Goal: Information Seeking & Learning: Learn about a topic

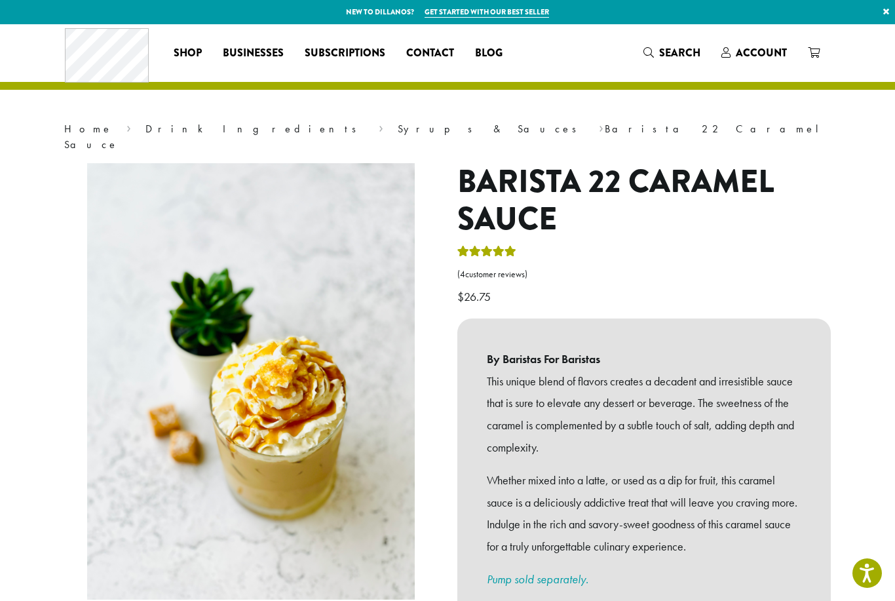
click at [762, 48] on span "Account" at bounding box center [761, 52] width 51 height 15
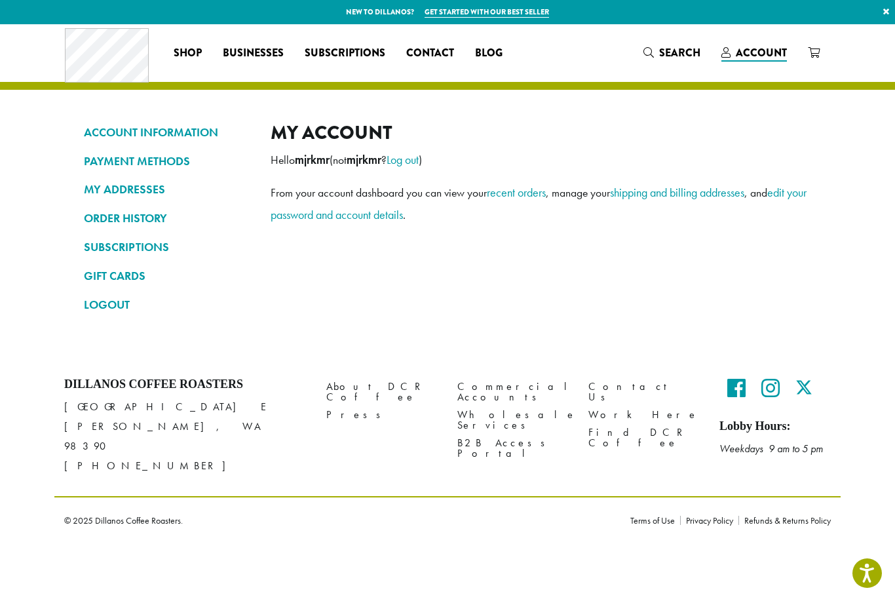
click at [104, 132] on link "ACCOUNT INFORMATION" at bounding box center [167, 132] width 167 height 22
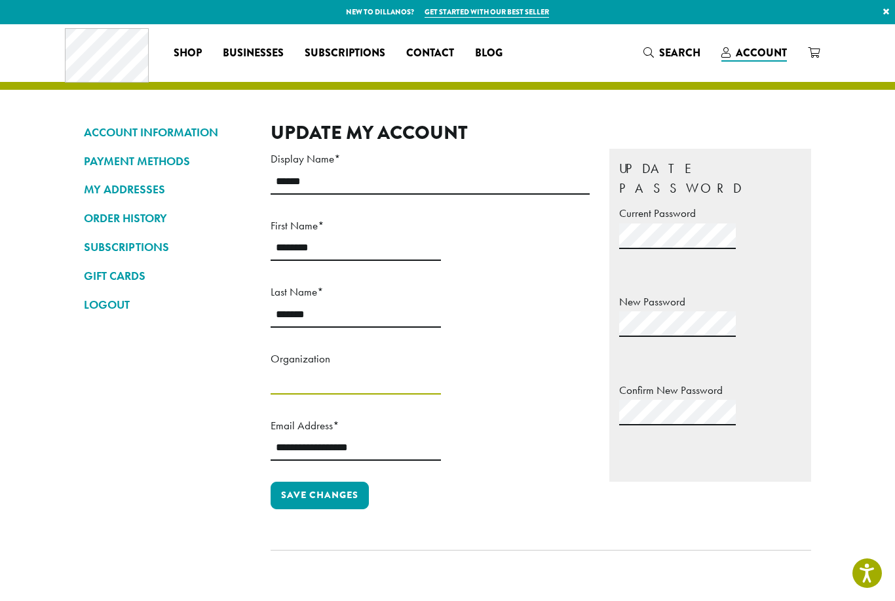
click at [275, 386] on input "Organization" at bounding box center [356, 382] width 170 height 26
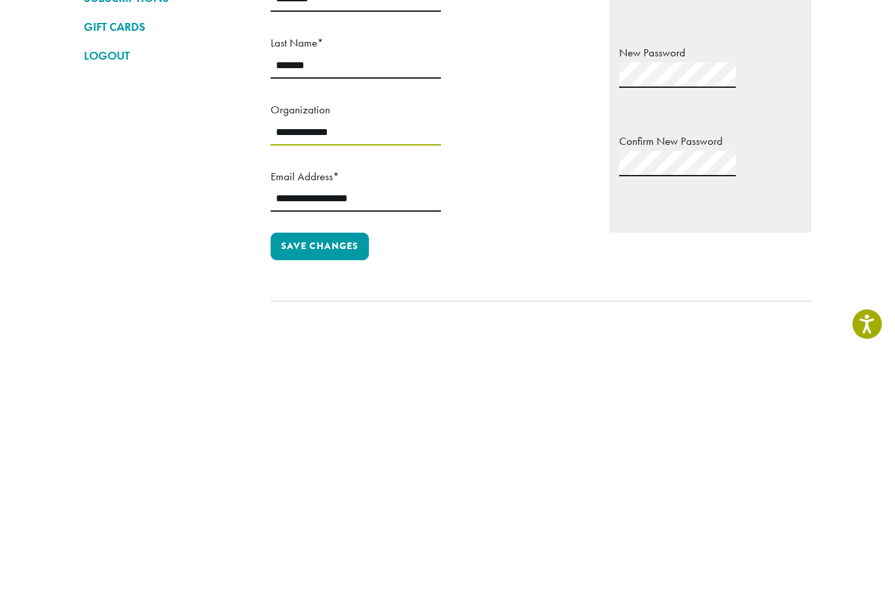
type input "**********"
click at [441, 435] on input "**********" at bounding box center [356, 448] width 170 height 26
type input "*"
type input "**********"
click at [299, 482] on button "Save changes" at bounding box center [320, 496] width 98 height 28
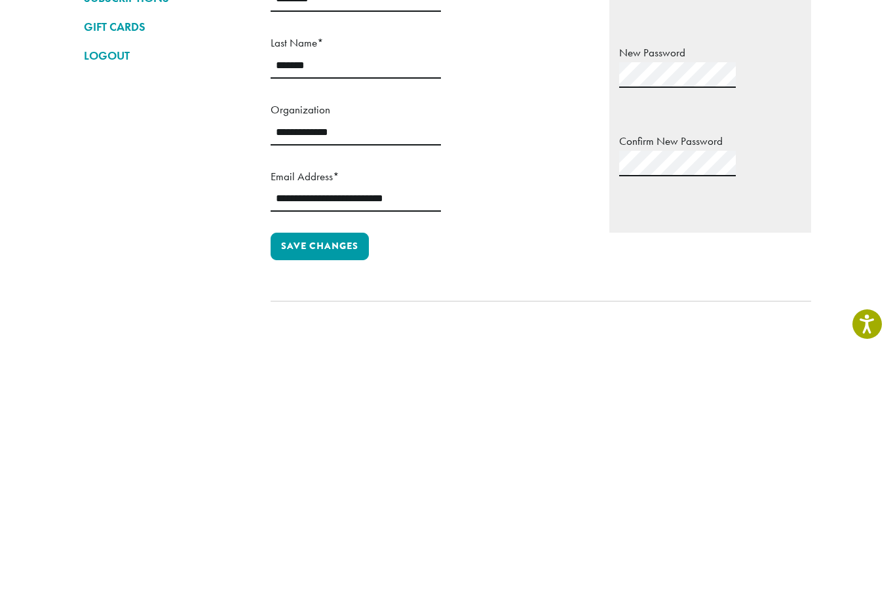
click at [293, 482] on button "Save changes" at bounding box center [320, 496] width 98 height 28
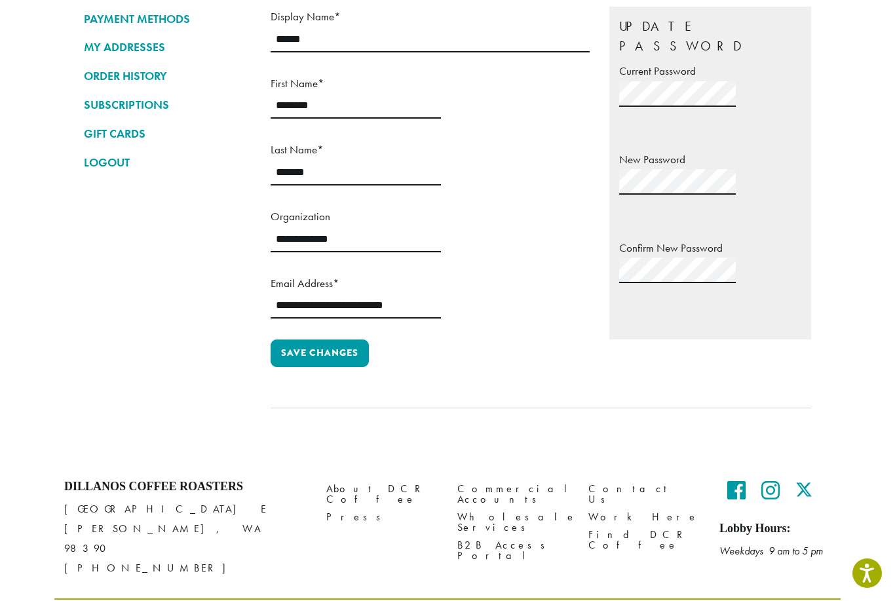
click at [90, 87] on link "ORDER HISTORY" at bounding box center [167, 76] width 167 height 22
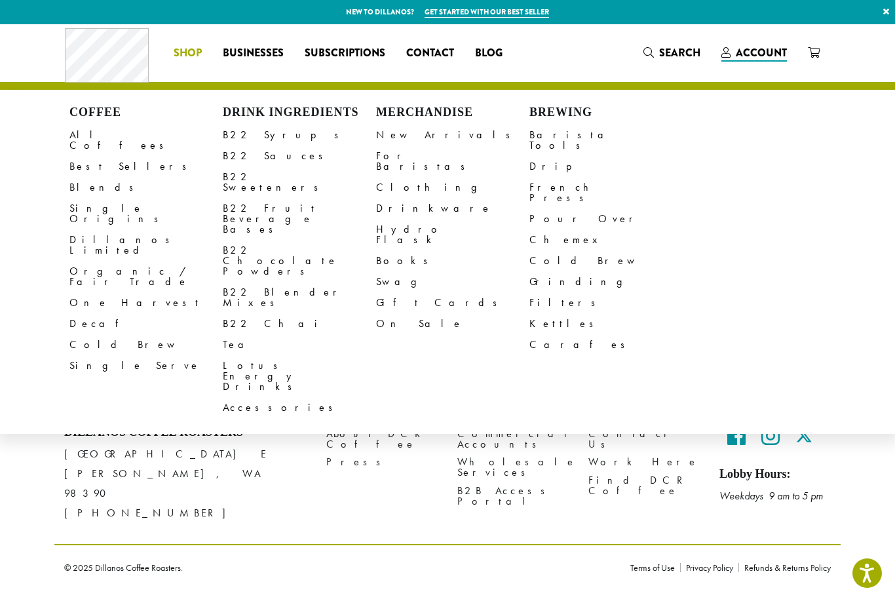
click at [253, 58] on span "Businesses" at bounding box center [253, 53] width 61 height 16
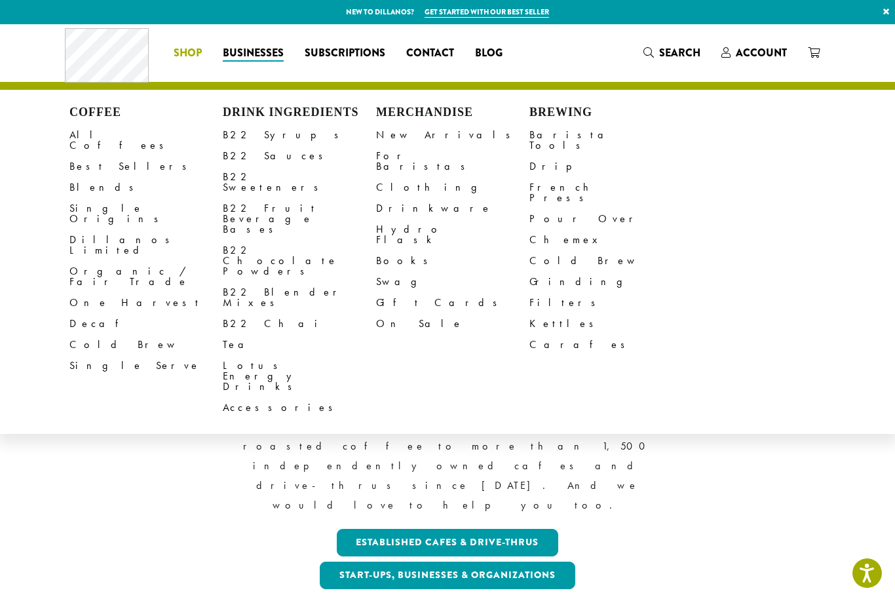
click at [227, 157] on link "B22 Sauces" at bounding box center [299, 155] width 153 height 21
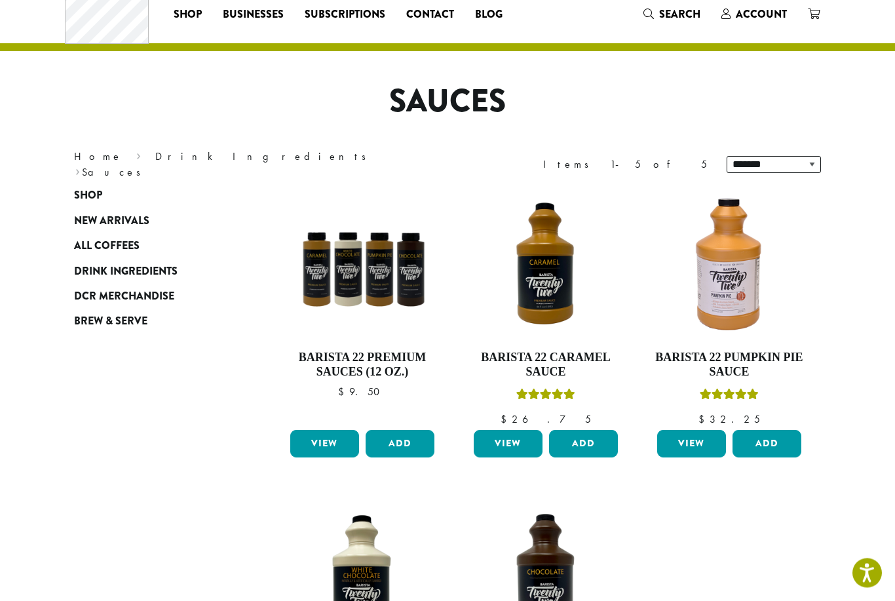
scroll to position [39, 0]
click at [305, 14] on span "Subscriptions" at bounding box center [345, 15] width 81 height 16
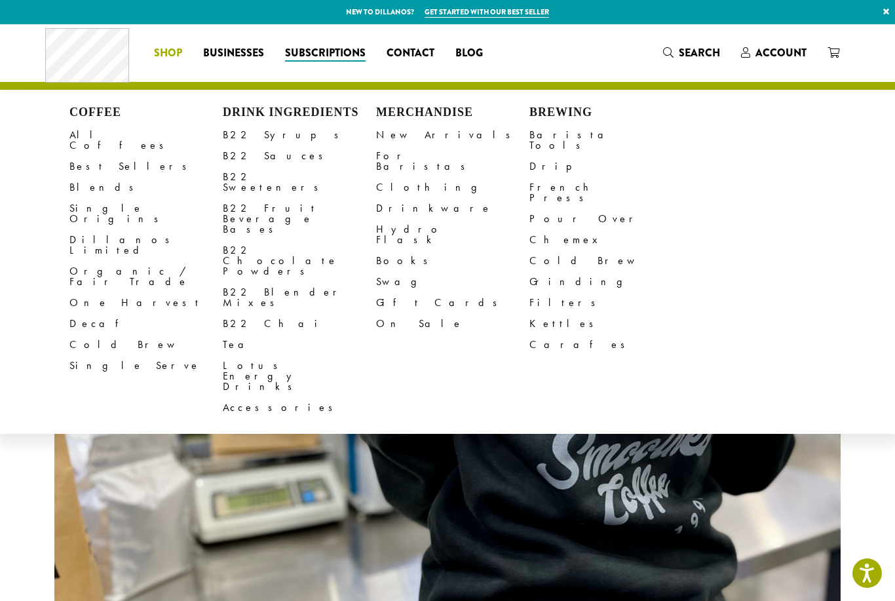
click at [226, 56] on span "Businesses" at bounding box center [233, 53] width 61 height 16
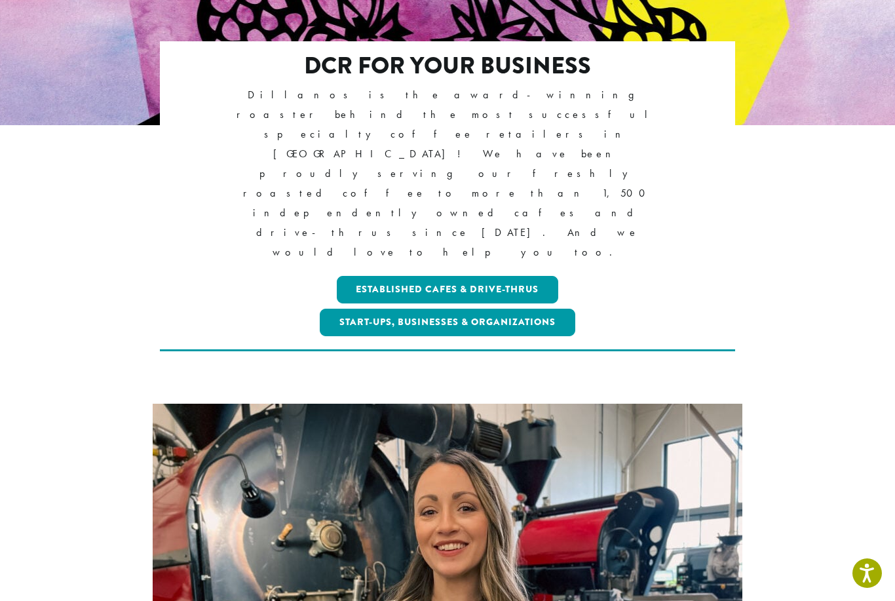
scroll to position [254, 0]
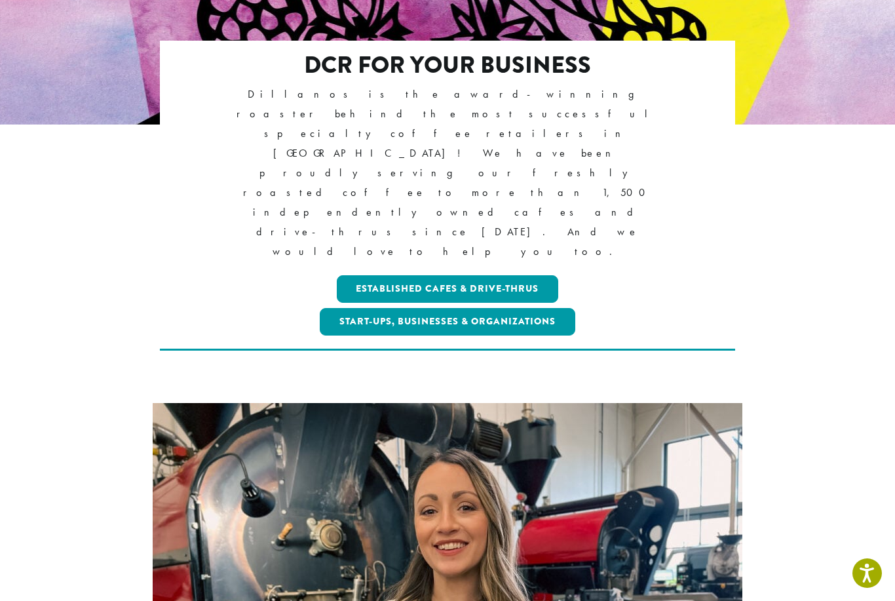
click at [368, 275] on link "Established Cafes & Drive-Thrus" at bounding box center [448, 289] width 222 height 28
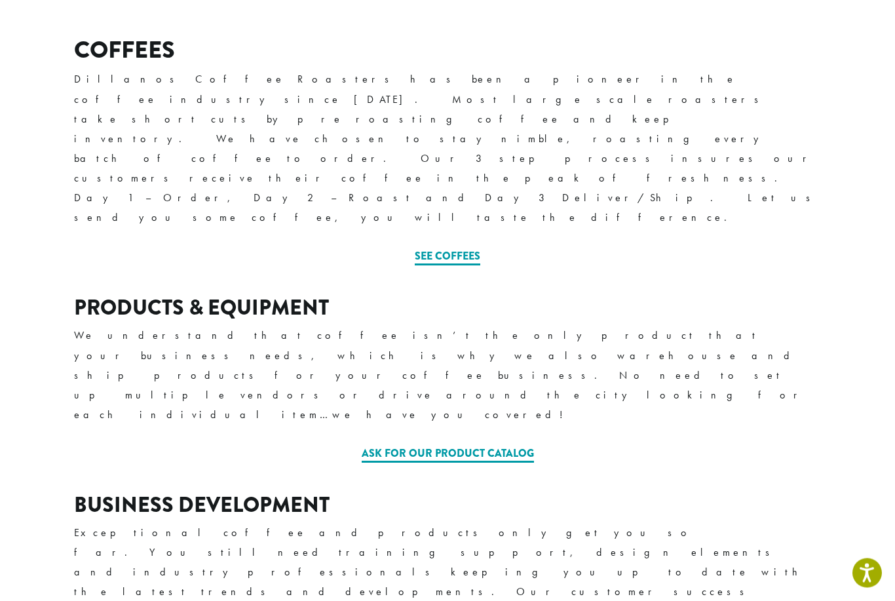
scroll to position [493, 0]
click at [403, 445] on link "Ask for our Product Catalog" at bounding box center [448, 453] width 172 height 17
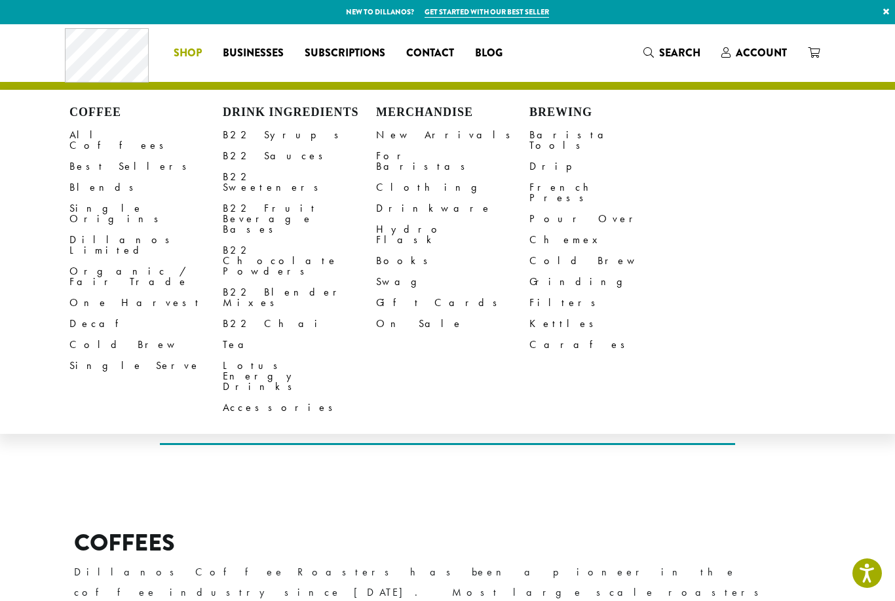
click at [88, 334] on link "Cold Brew" at bounding box center [145, 344] width 153 height 21
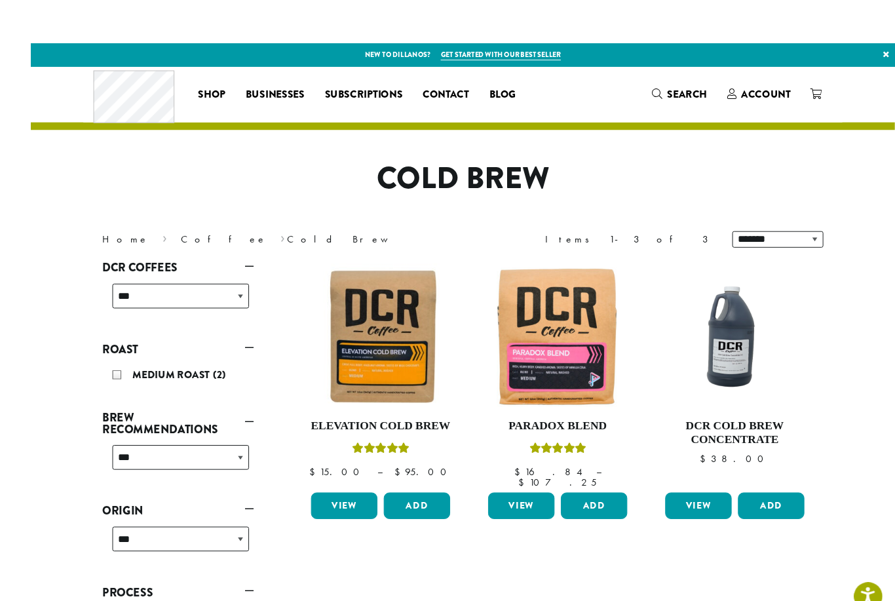
scroll to position [73, 0]
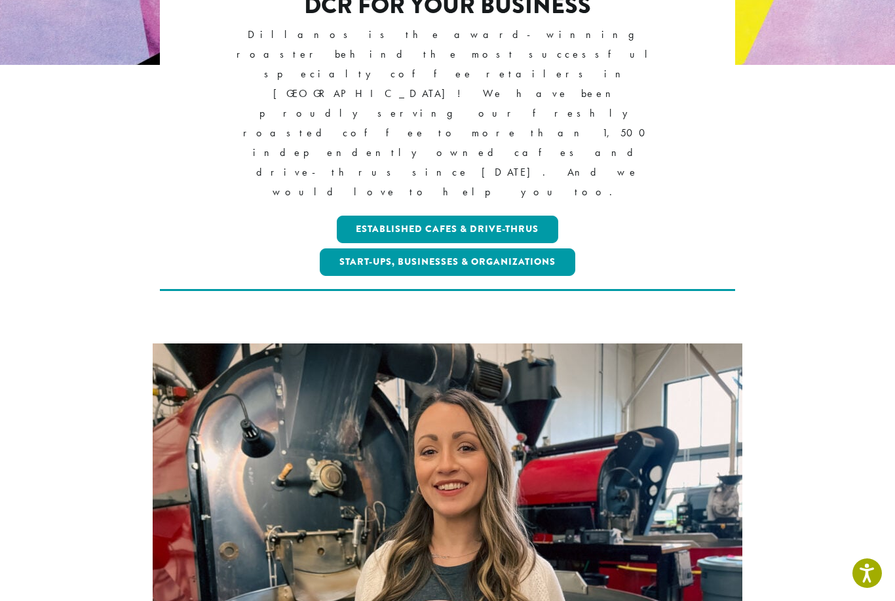
scroll to position [301, 0]
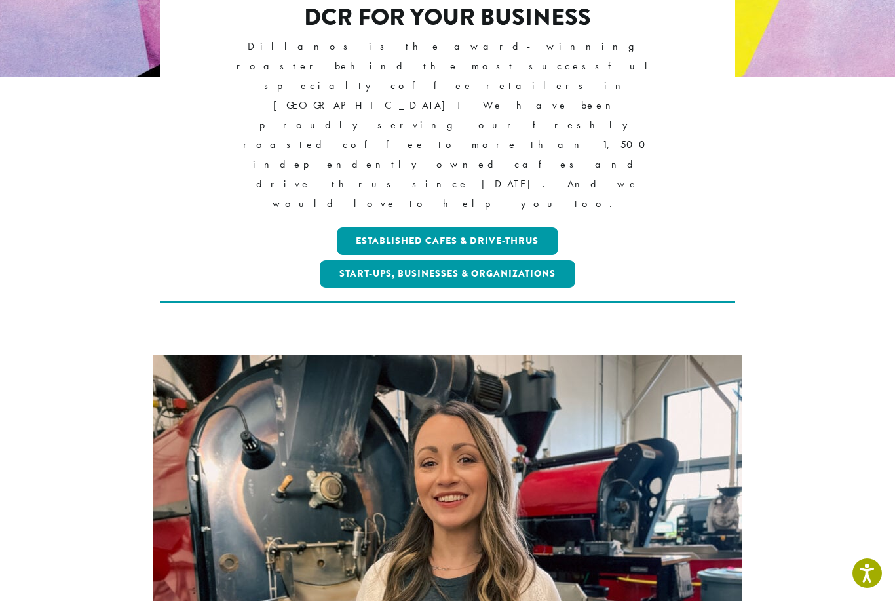
click at [374, 227] on link "Established Cafes & Drive-Thrus" at bounding box center [448, 241] width 222 height 28
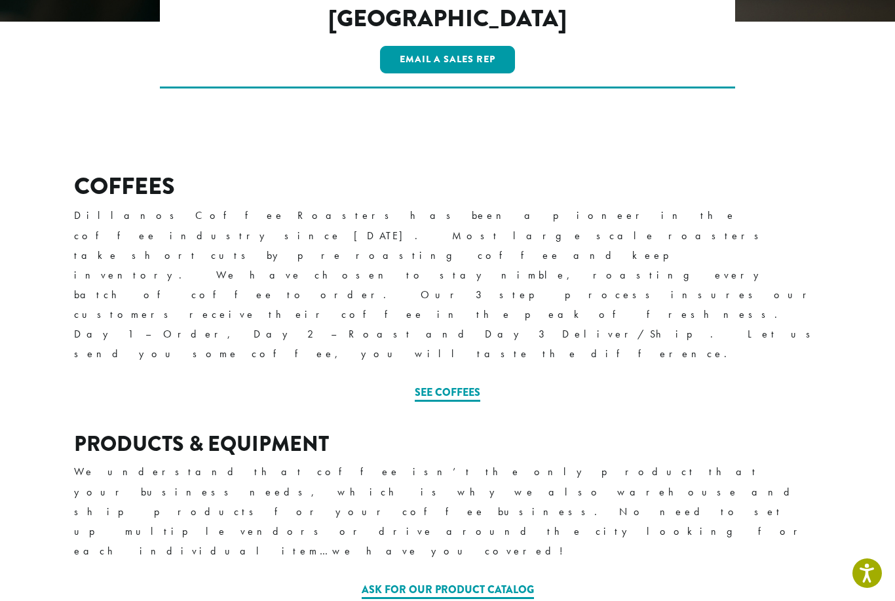
scroll to position [359, 0]
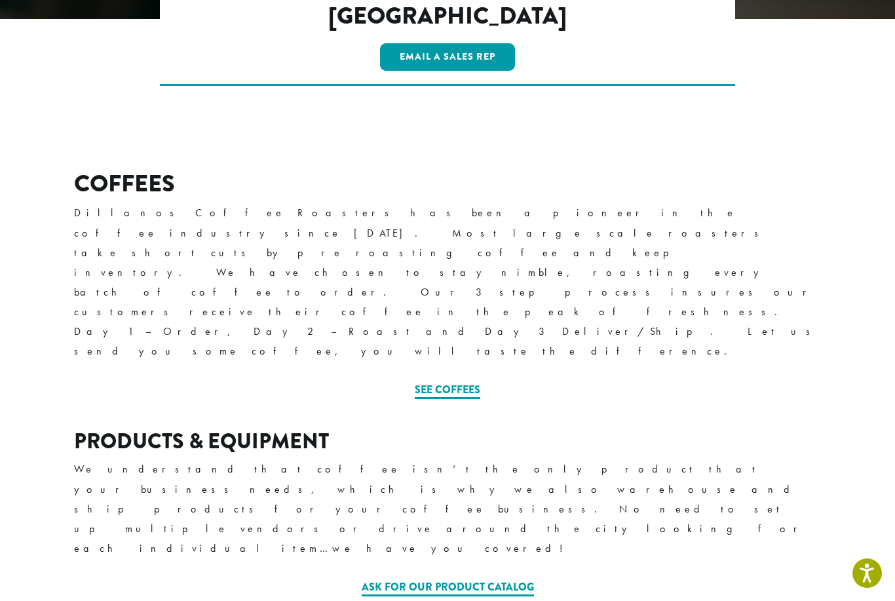
click at [447, 382] on link "See Coffees" at bounding box center [448, 390] width 66 height 17
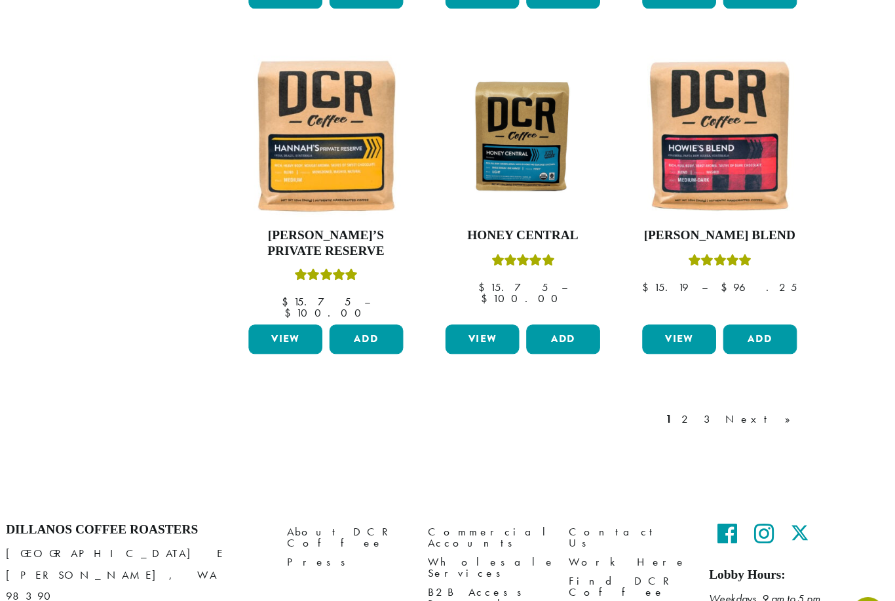
scroll to position [1087, 0]
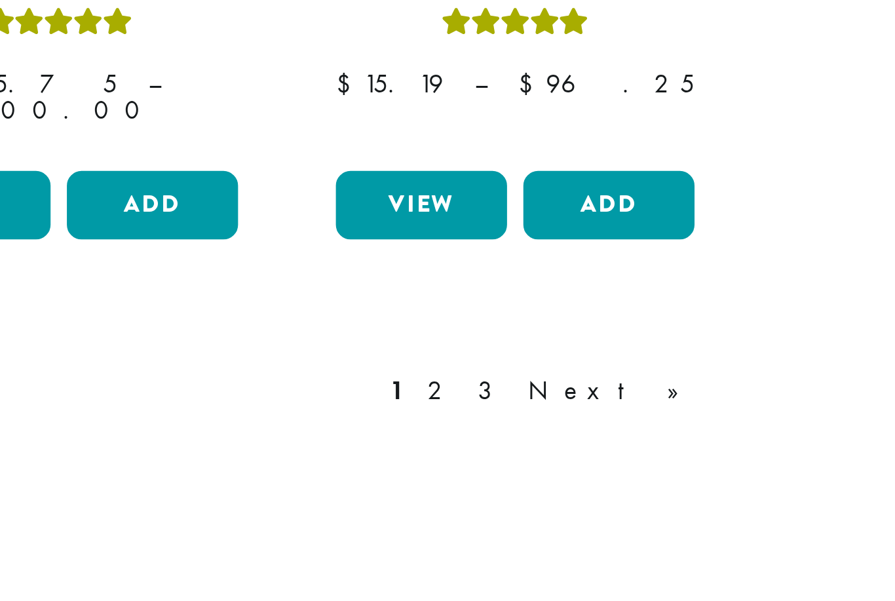
click at [691, 385] on link "2" at bounding box center [699, 393] width 16 height 16
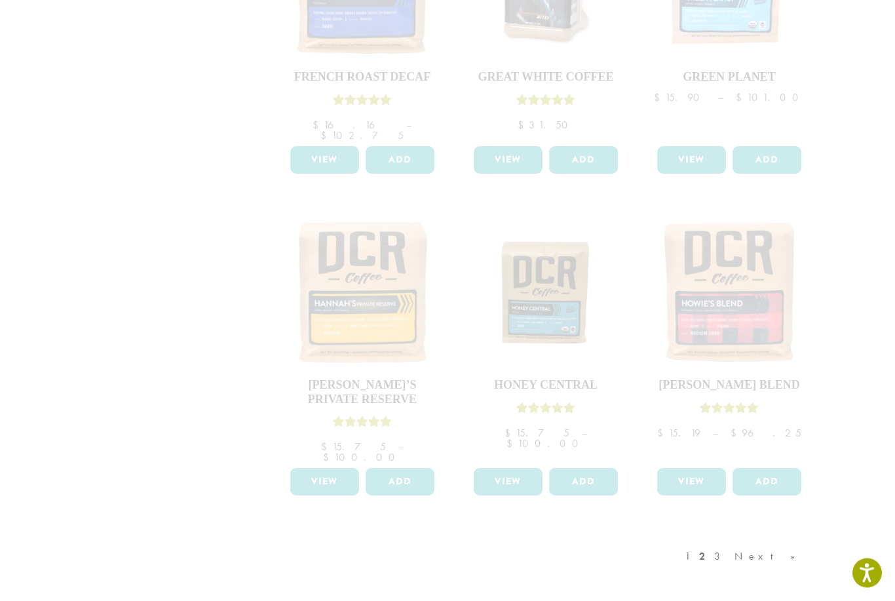
scroll to position [926, 0]
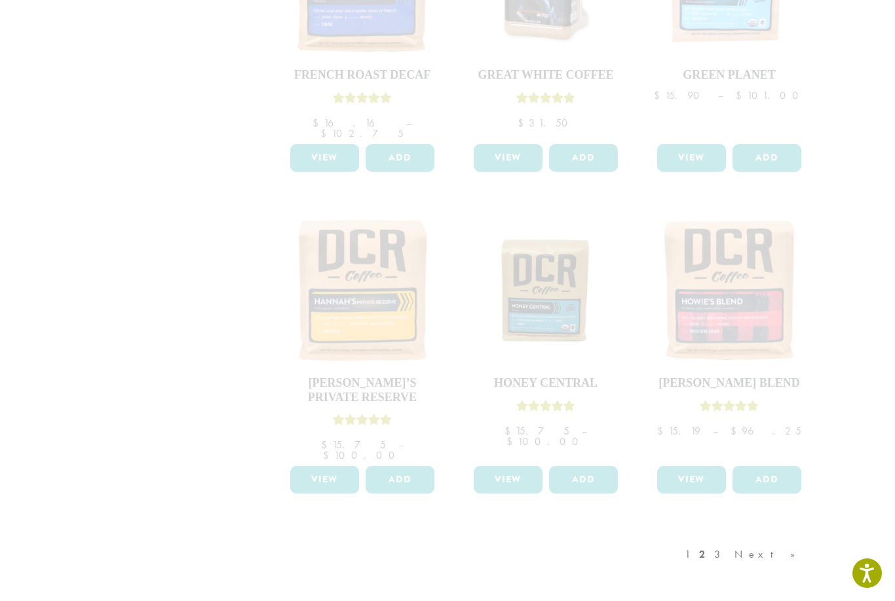
click at [748, 537] on div "1 2 3 Next »" at bounding box center [746, 568] width 129 height 62
click at [790, 537] on div "1 2 3 Next »" at bounding box center [746, 568] width 129 height 62
click at [787, 537] on div "1 2 3 Next »" at bounding box center [746, 568] width 129 height 62
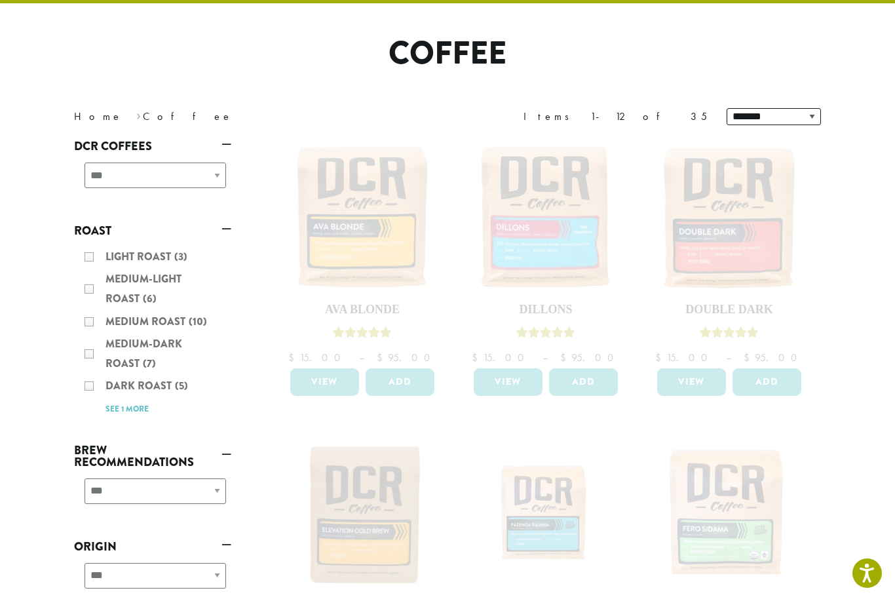
scroll to position [0, 0]
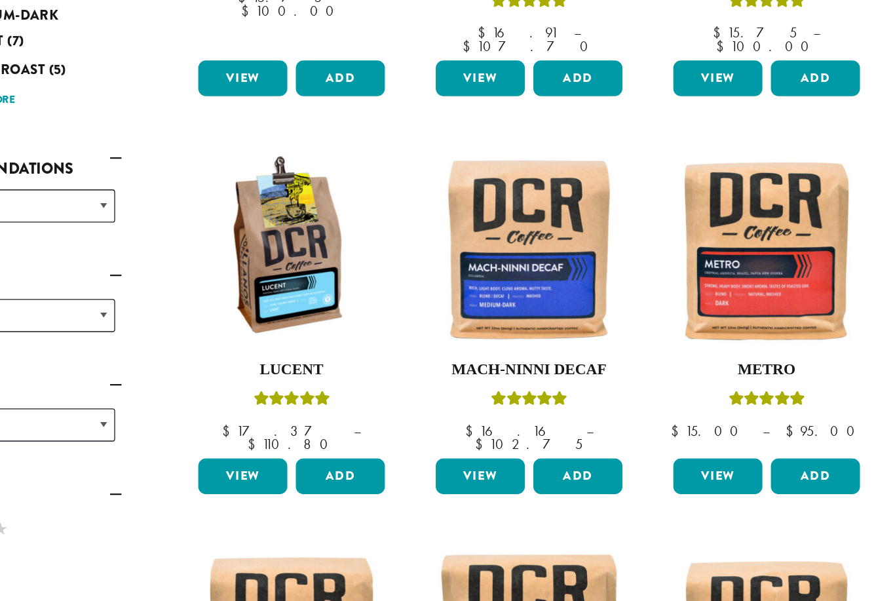
scroll to position [319, 0]
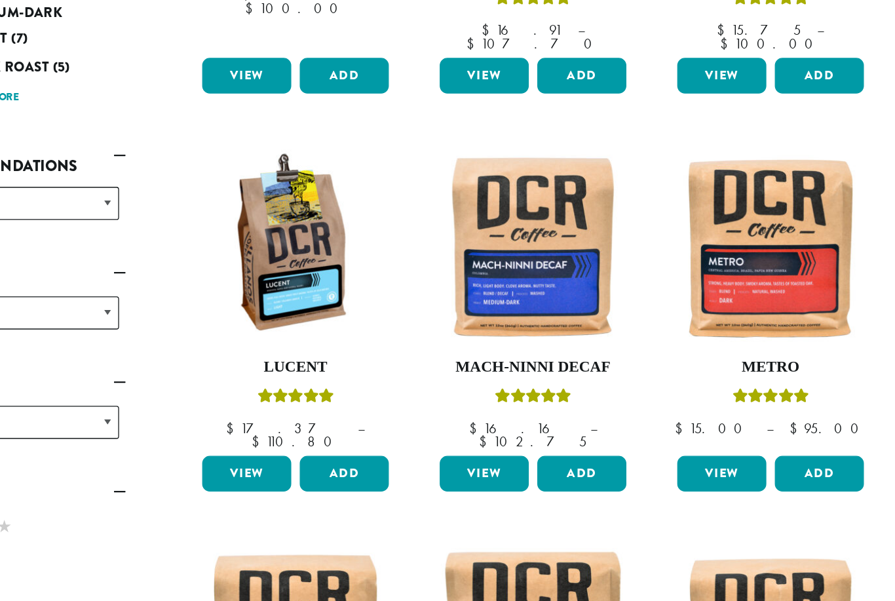
click at [287, 217] on img at bounding box center [362, 292] width 151 height 151
click at [290, 453] on link "View" at bounding box center [324, 467] width 69 height 28
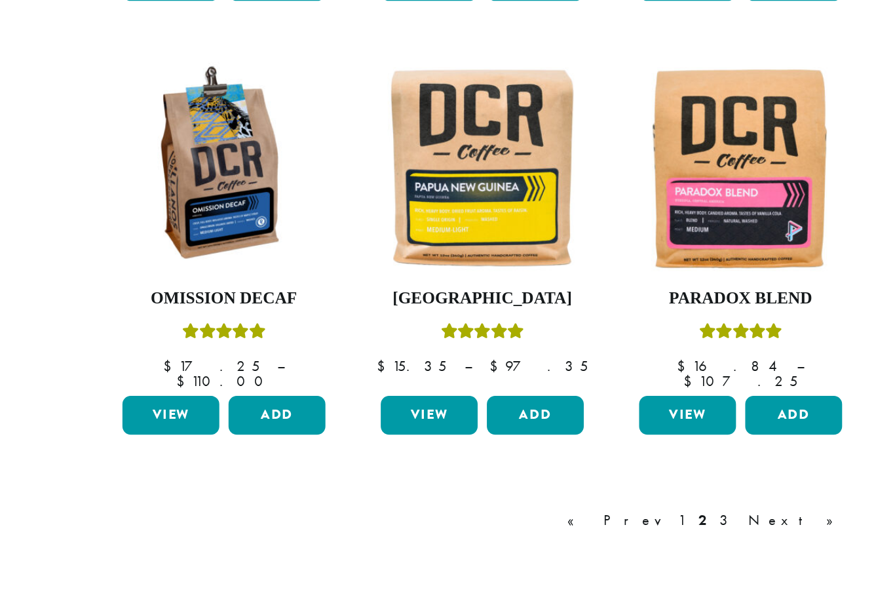
scroll to position [972, 0]
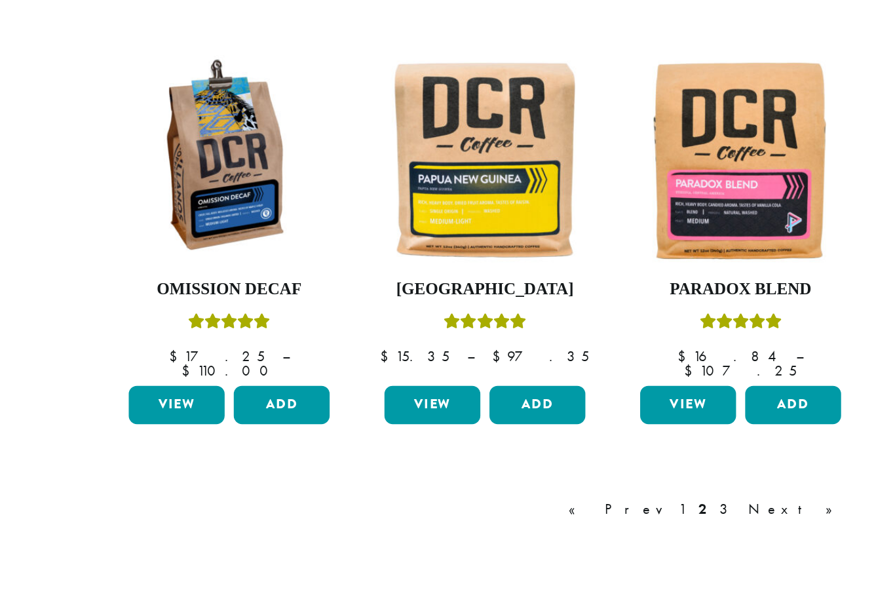
click at [732, 497] on link "Next »" at bounding box center [769, 505] width 75 height 16
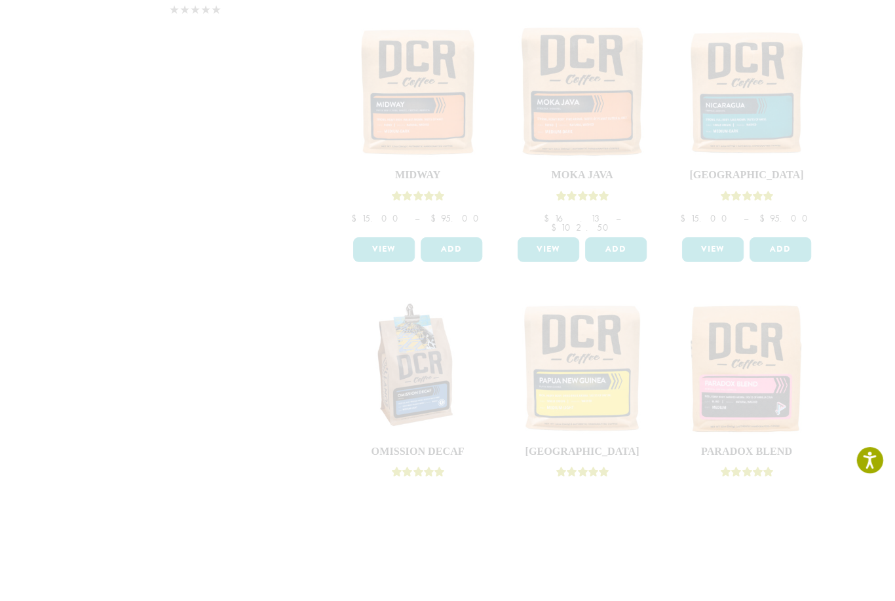
scroll to position [816, 0]
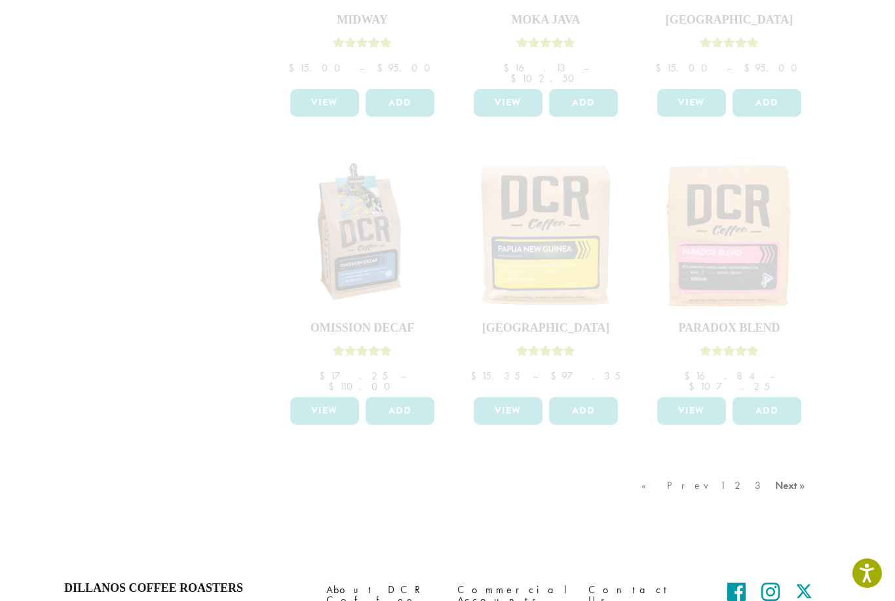
scroll to position [991, 0]
click at [788, 469] on div "« Prev 1 2 3 Next »" at bounding box center [725, 500] width 172 height 62
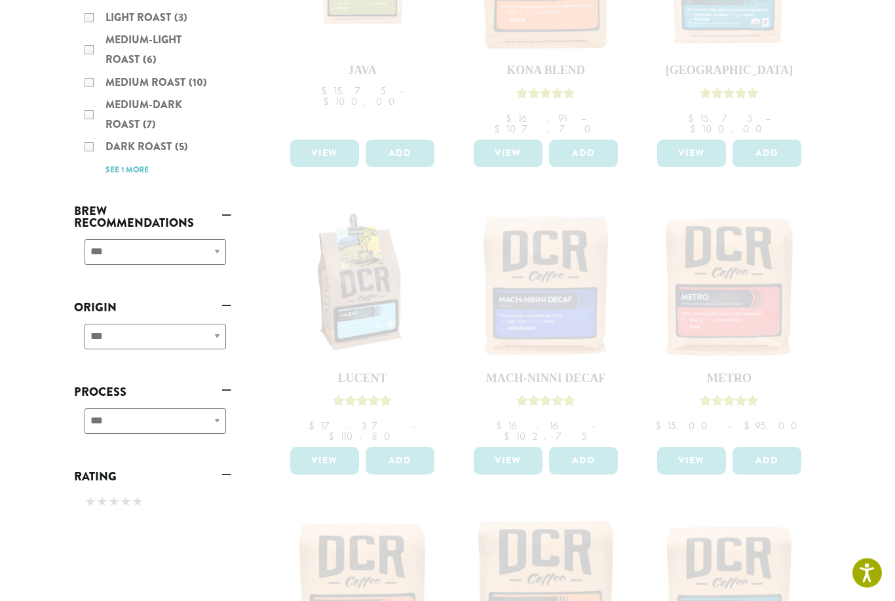
scroll to position [0, 0]
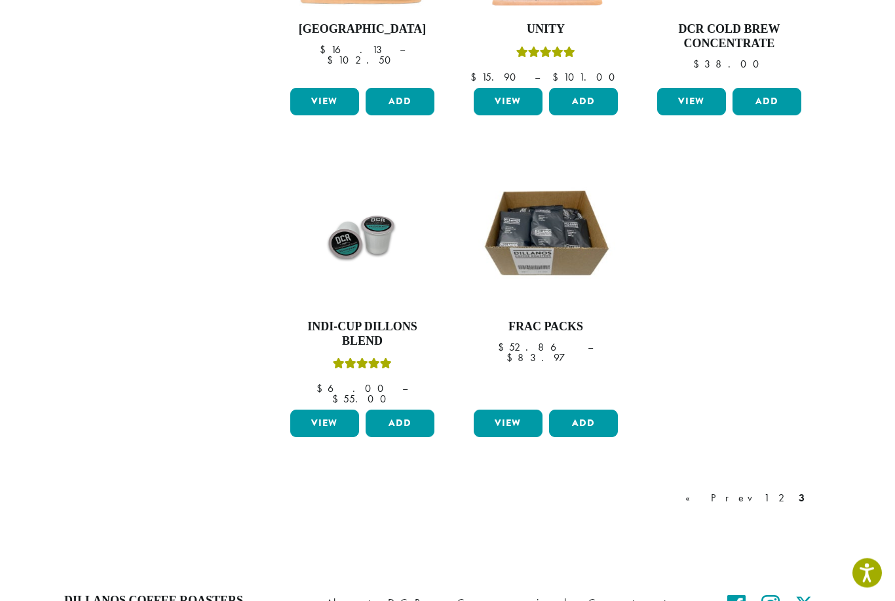
scroll to position [1046, 0]
